Goal: Obtain resource: Obtain resource

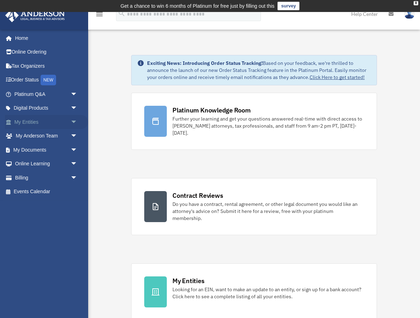
click at [71, 124] on span "arrow_drop_down" at bounding box center [78, 122] width 14 height 14
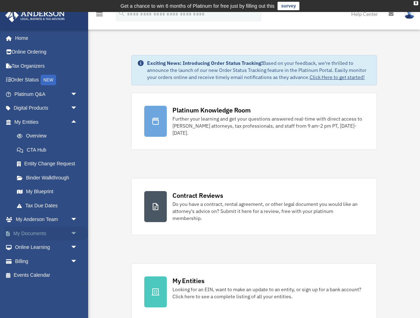
click at [72, 237] on span "arrow_drop_down" at bounding box center [78, 234] width 14 height 14
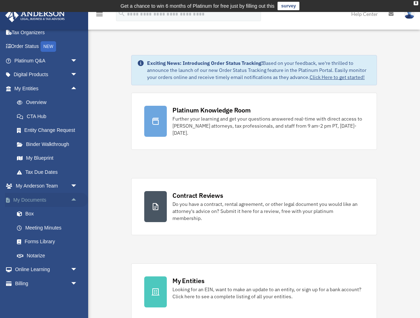
scroll to position [35, 0]
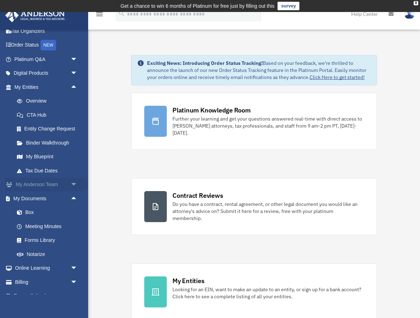
click at [73, 186] on span "arrow_drop_down" at bounding box center [78, 185] width 14 height 14
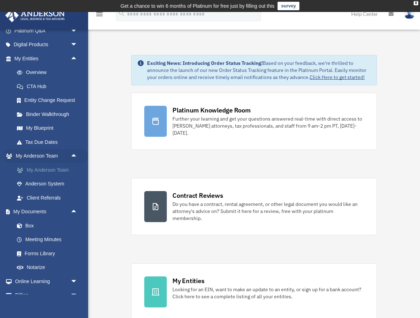
scroll to position [87, 0]
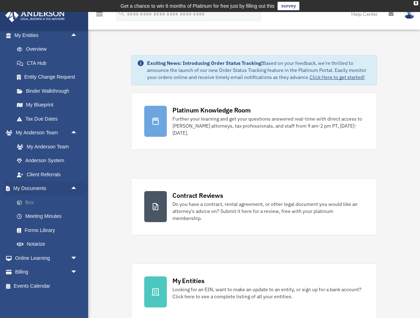
click at [33, 203] on link "Box" at bounding box center [49, 203] width 78 height 14
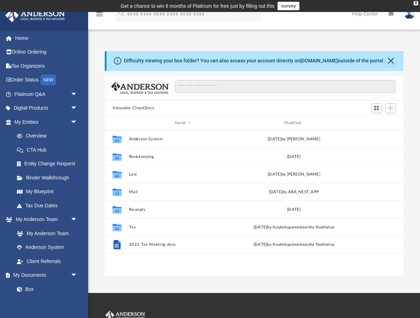
scroll to position [160, 299]
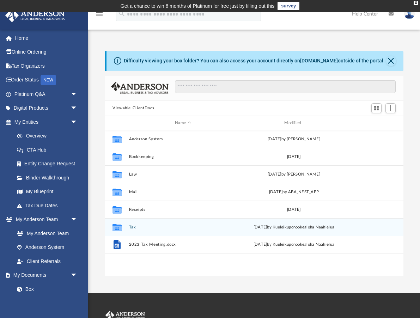
click at [130, 228] on button "Tax" at bounding box center [183, 227] width 108 height 5
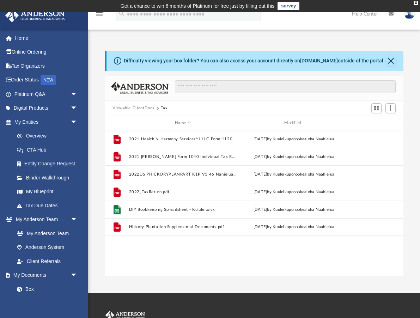
click at [144, 109] on button "Viewable-ClientDocs" at bounding box center [134, 108] width 42 height 6
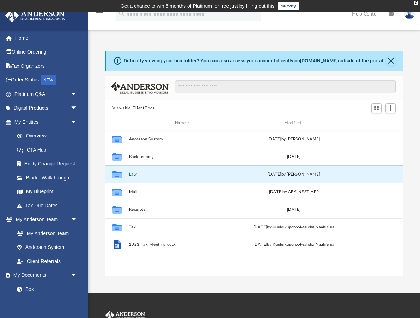
click at [135, 173] on button "Law" at bounding box center [183, 174] width 108 height 5
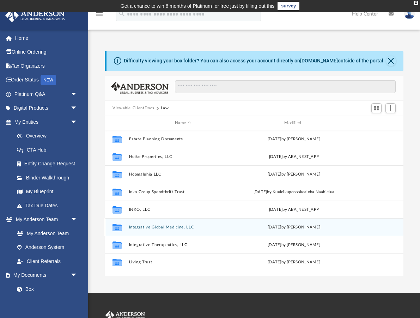
click at [159, 227] on button "Integrative Global Medicine, LLC" at bounding box center [183, 227] width 108 height 5
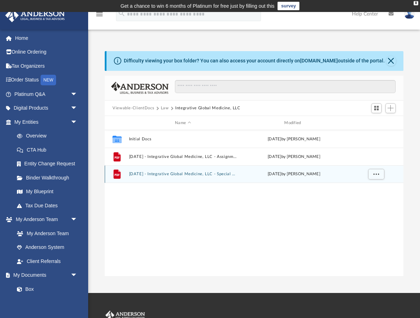
click at [169, 175] on button "[DATE] - Integrative Global Medicine, LLC - Special Members Meeting.pdf" at bounding box center [183, 174] width 108 height 5
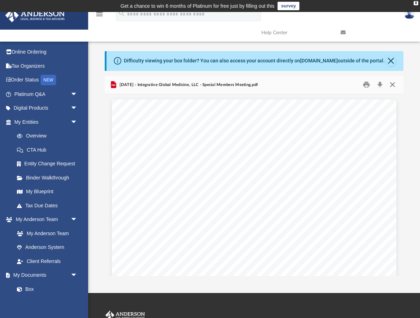
click at [394, 86] on button "Close" at bounding box center [393, 84] width 13 height 11
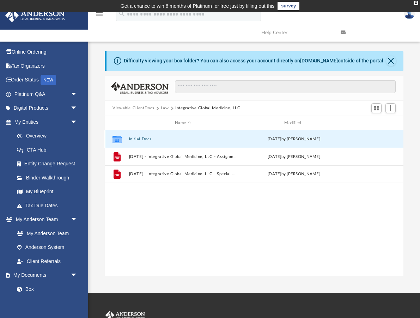
click at [134, 139] on button "Initial Docs" at bounding box center [183, 139] width 108 height 5
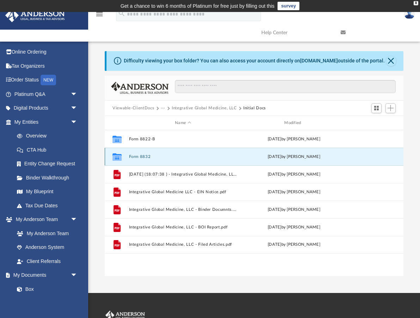
click at [141, 156] on button "Form 8832" at bounding box center [183, 157] width 108 height 5
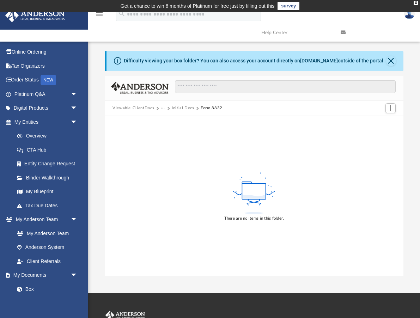
click at [179, 107] on button "Initial Docs" at bounding box center [183, 108] width 23 height 6
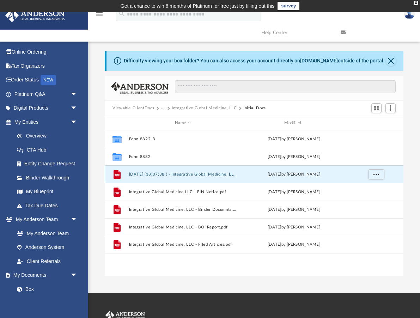
click at [149, 175] on button "[DATE] (18:07:38 ) - Integrative Global Medicine, LLC - EIN Letter from IRS.pdf" at bounding box center [183, 174] width 108 height 5
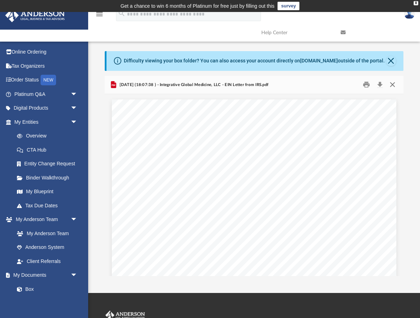
click at [392, 84] on button "Close" at bounding box center [393, 84] width 13 height 11
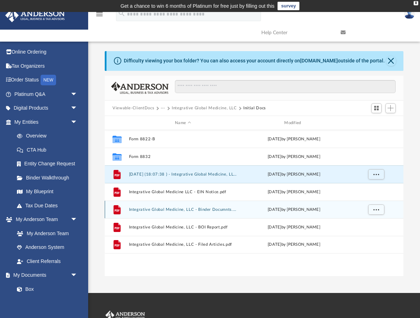
click at [146, 209] on button "Integrative Global Medicine, LLC - Binder Documnts.pdf" at bounding box center [183, 210] width 108 height 5
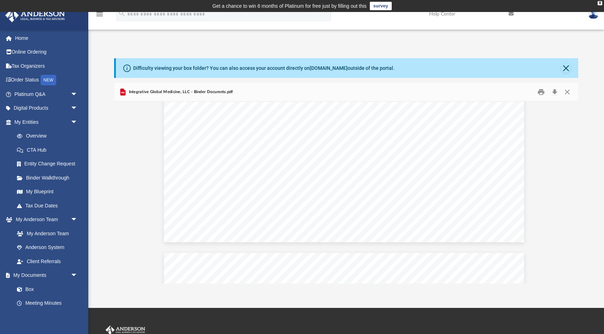
scroll to position [1760, 2]
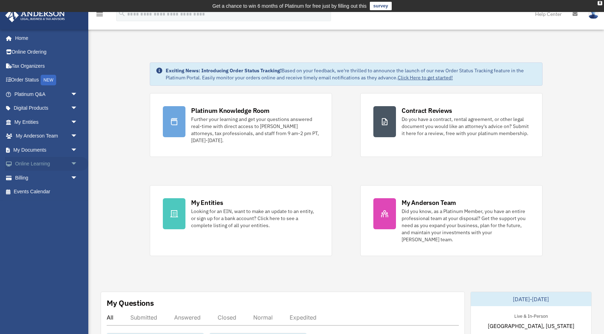
click at [71, 164] on span "arrow_drop_down" at bounding box center [78, 164] width 14 height 14
click at [72, 148] on span "arrow_drop_down" at bounding box center [78, 150] width 14 height 14
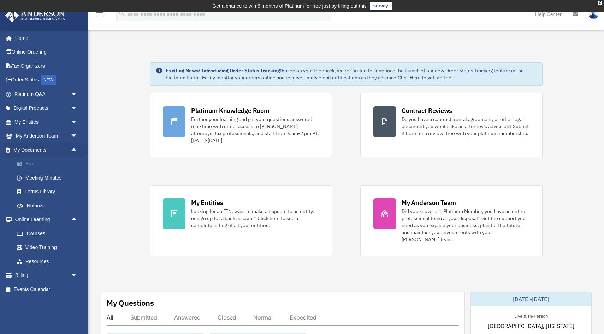
click at [32, 164] on link "Box" at bounding box center [49, 164] width 78 height 14
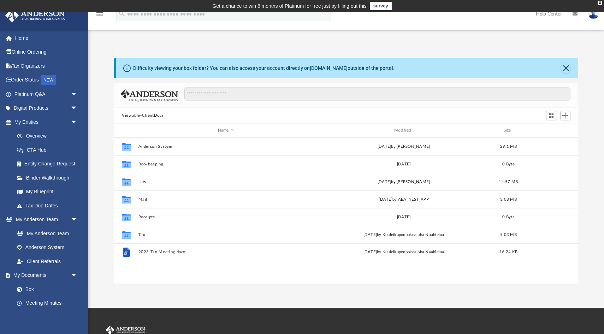
scroll to position [160, 464]
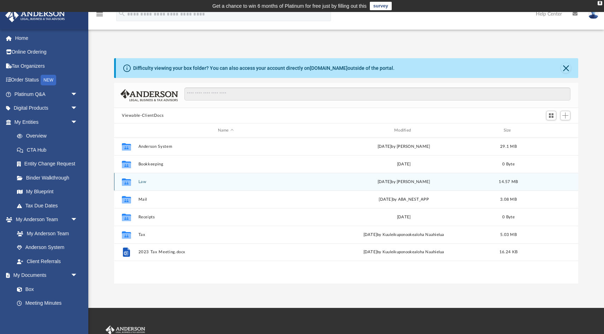
click at [142, 182] on button "Law" at bounding box center [225, 182] width 175 height 5
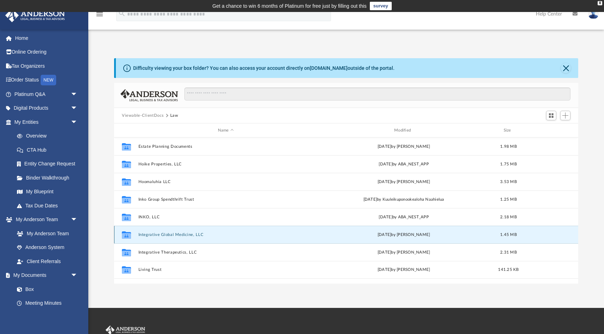
click at [165, 235] on button "Integrative Global Medicine, LLC" at bounding box center [225, 235] width 175 height 5
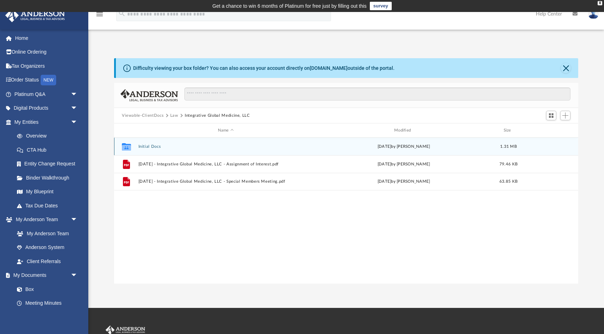
click at [149, 146] on button "Initial Docs" at bounding box center [225, 146] width 175 height 5
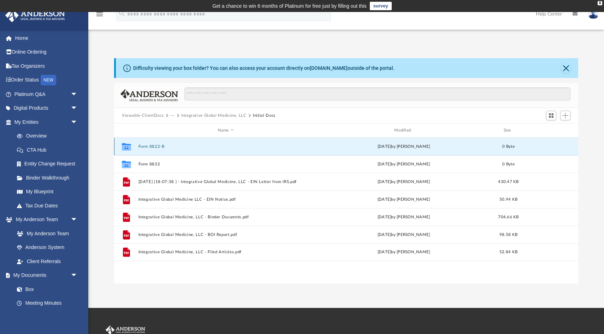
click at [153, 147] on button "Form 8822-B" at bounding box center [225, 146] width 175 height 5
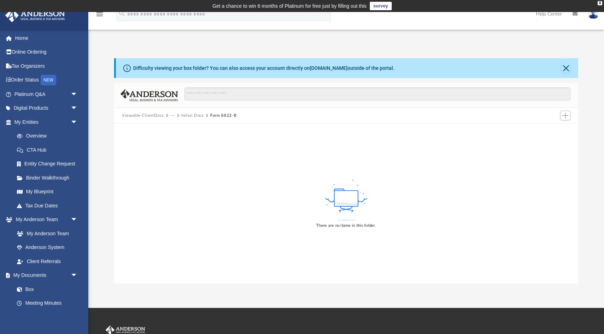
click at [194, 116] on button "Initial Docs" at bounding box center [192, 116] width 23 height 6
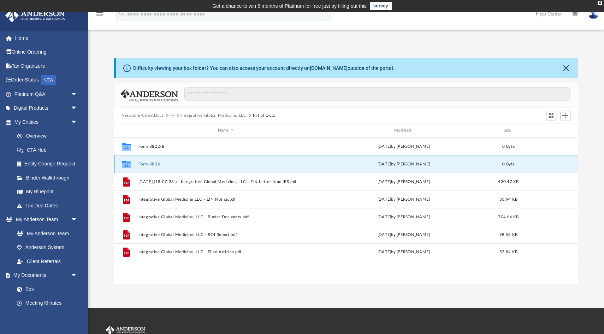
click at [145, 164] on button "Form 8832" at bounding box center [225, 164] width 175 height 5
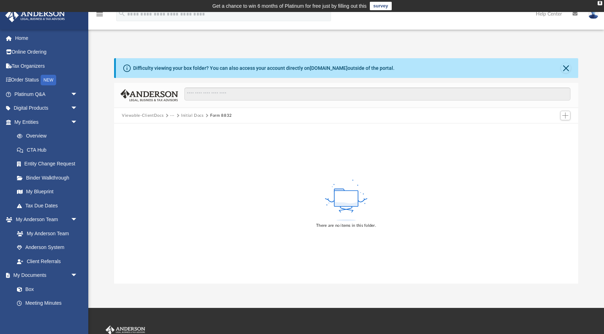
click at [187, 116] on button "Initial Docs" at bounding box center [192, 116] width 23 height 6
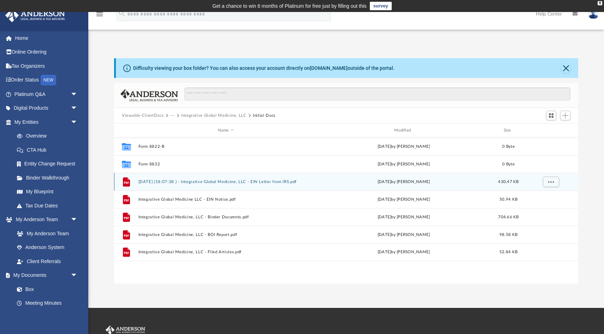
click at [167, 182] on button "[DATE] (18:07:38 ) - Integrative Global Medicine, LLC - EIN Letter from IRS.pdf" at bounding box center [225, 182] width 175 height 5
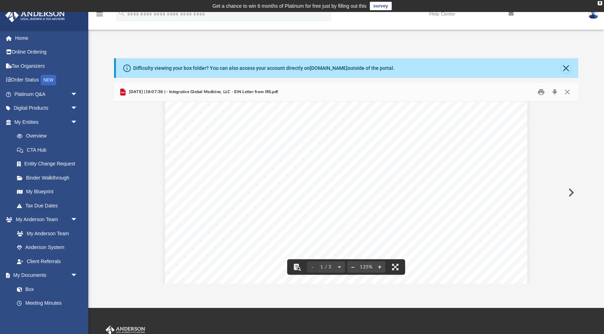
scroll to position [0, 0]
click at [566, 92] on button "Close" at bounding box center [567, 92] width 13 height 11
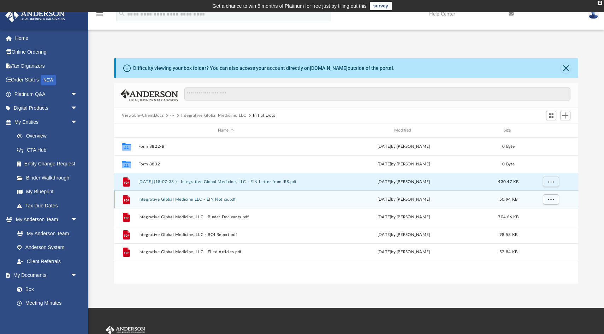
click at [203, 198] on button "Integrative Global Medicine LLC - EIN Notice.pdf" at bounding box center [225, 199] width 175 height 5
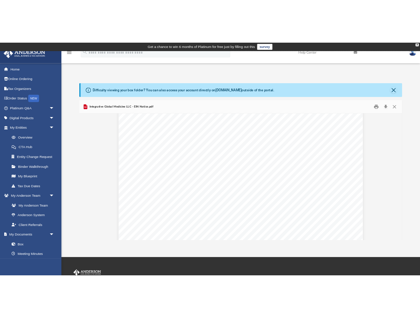
scroll to position [22, 0]
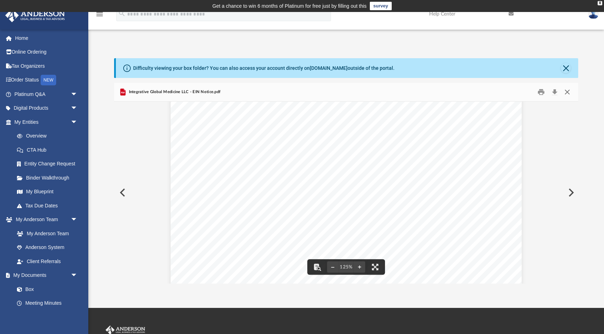
click at [566, 93] on button "Close" at bounding box center [567, 92] width 13 height 11
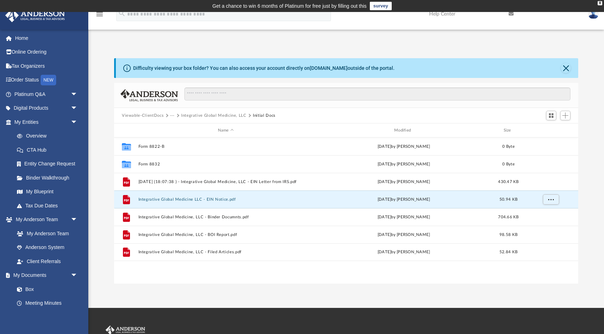
click at [152, 116] on button "Viewable-ClientDocs" at bounding box center [143, 116] width 42 height 6
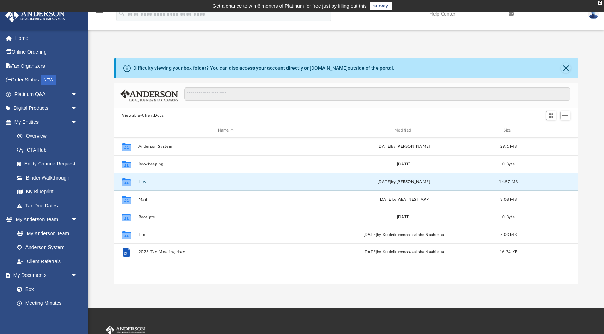
click at [142, 182] on button "Law" at bounding box center [225, 182] width 175 height 5
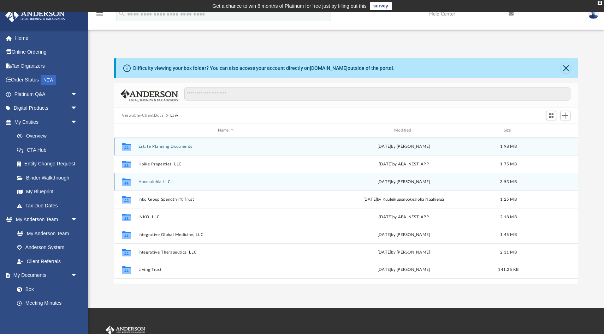
click at [142, 182] on button "Hoomaluhia LLC" at bounding box center [225, 182] width 175 height 5
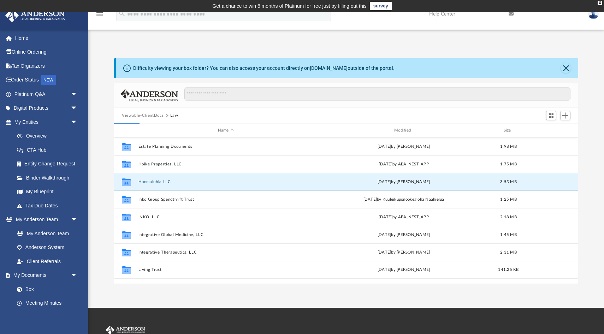
click at [146, 113] on button "Viewable-ClientDocs" at bounding box center [143, 116] width 42 height 6
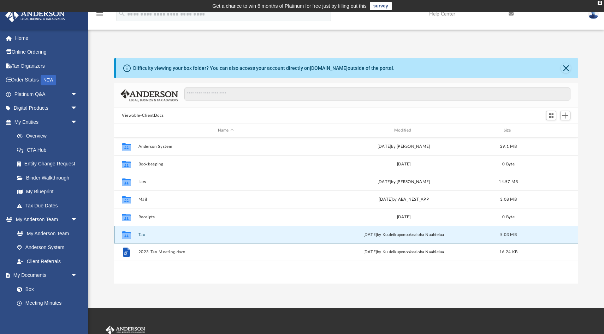
click at [141, 233] on button "Tax" at bounding box center [225, 235] width 175 height 5
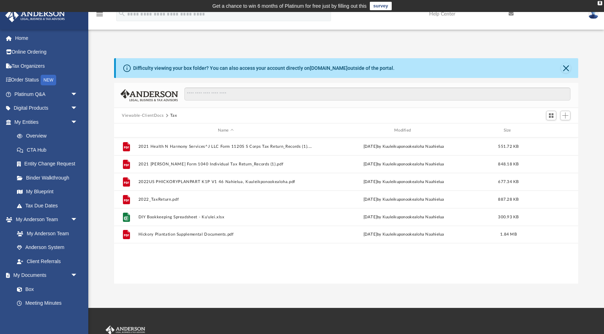
click at [151, 116] on button "Viewable-ClientDocs" at bounding box center [143, 116] width 42 height 6
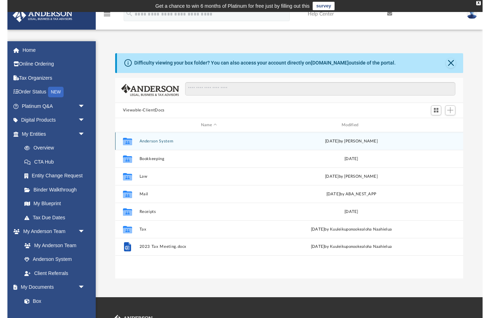
scroll to position [160, 361]
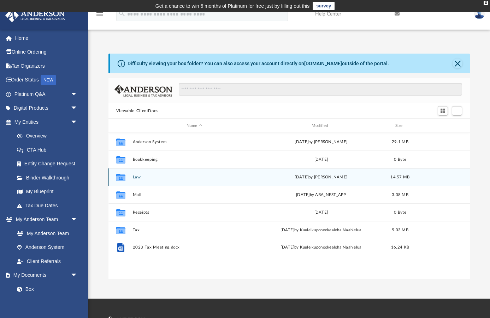
click at [135, 178] on button "Law" at bounding box center [194, 177] width 124 height 5
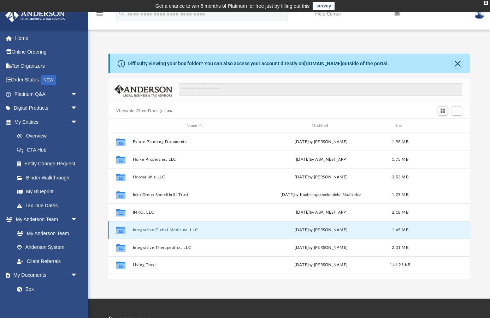
click at [152, 231] on button "Integrative Global Medicine, LLC" at bounding box center [194, 230] width 124 height 5
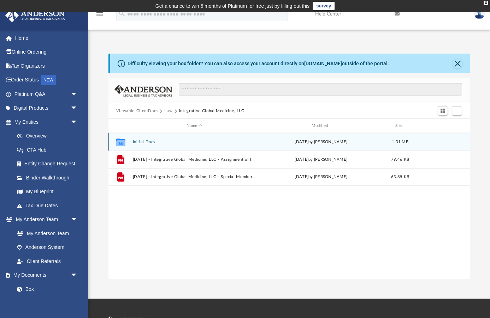
click at [141, 145] on div "Collaborated Folder Initial Docs Mon Jul 28 2025 by Jordan Ochs 1.31 MB" at bounding box center [288, 142] width 361 height 18
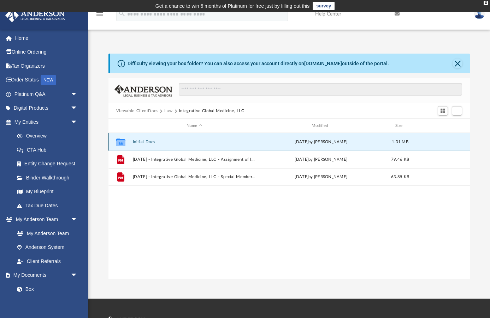
click at [141, 143] on button "Initial Docs" at bounding box center [194, 142] width 124 height 5
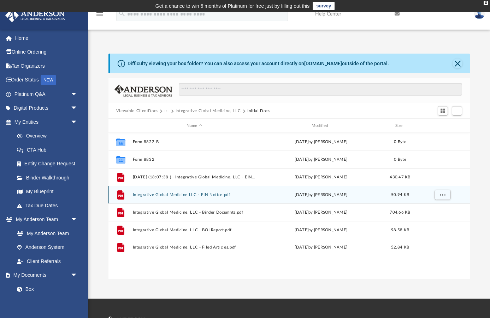
click at [219, 196] on button "Integrative Global Medicine LLC - EIN Notice.pdf" at bounding box center [194, 195] width 124 height 5
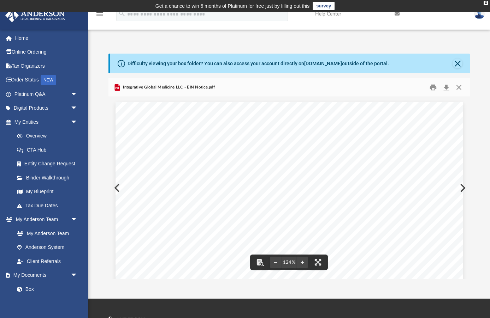
drag, startPoint x: 225, startPoint y: 198, endPoint x: 198, endPoint y: 199, distance: 27.2
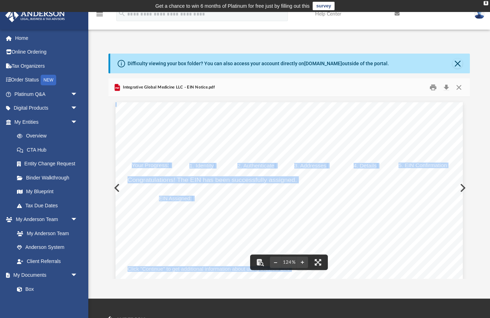
drag, startPoint x: 197, startPoint y: 198, endPoint x: 221, endPoint y: 195, distance: 24.6
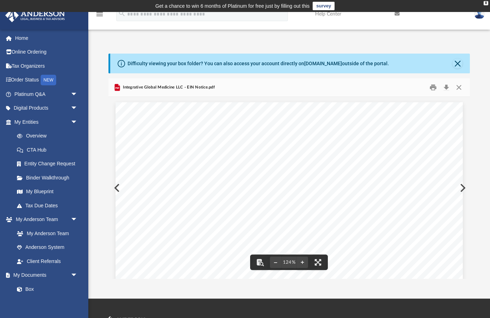
click at [217, 197] on span "99-3151620" at bounding box center [253, 198] width 112 height 5
